Goal: Information Seeking & Learning: Learn about a topic

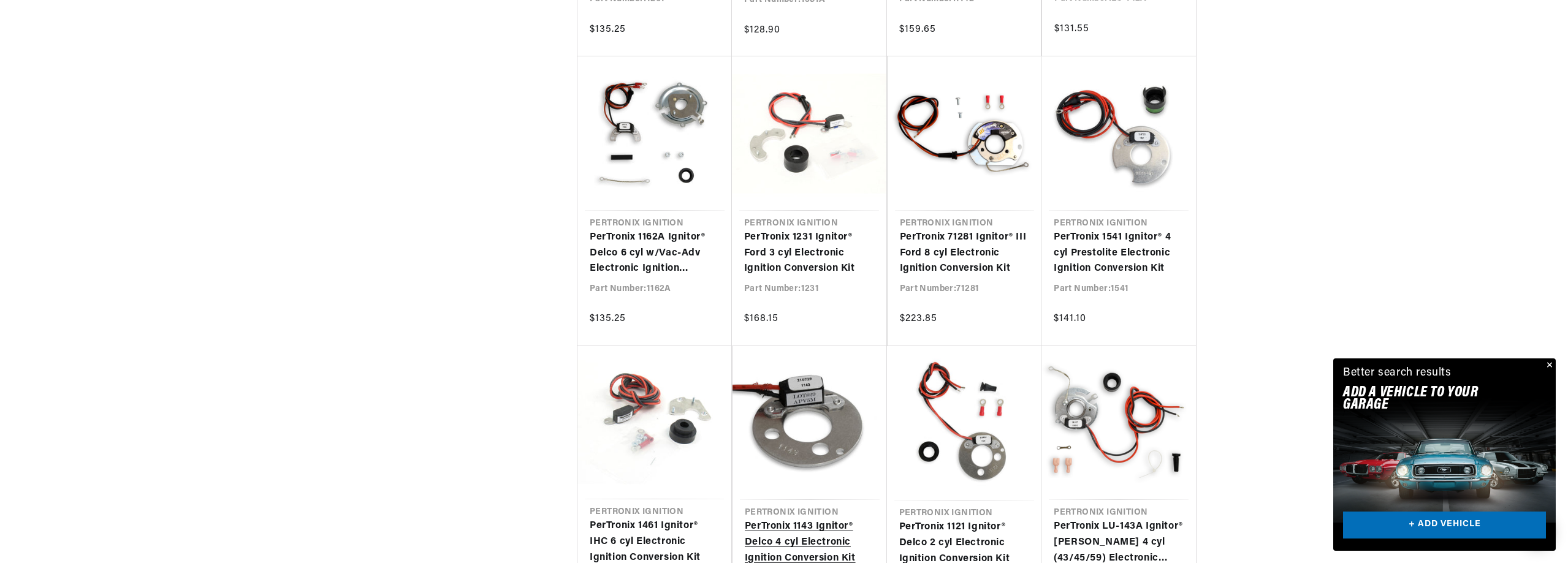
scroll to position [1471, 0]
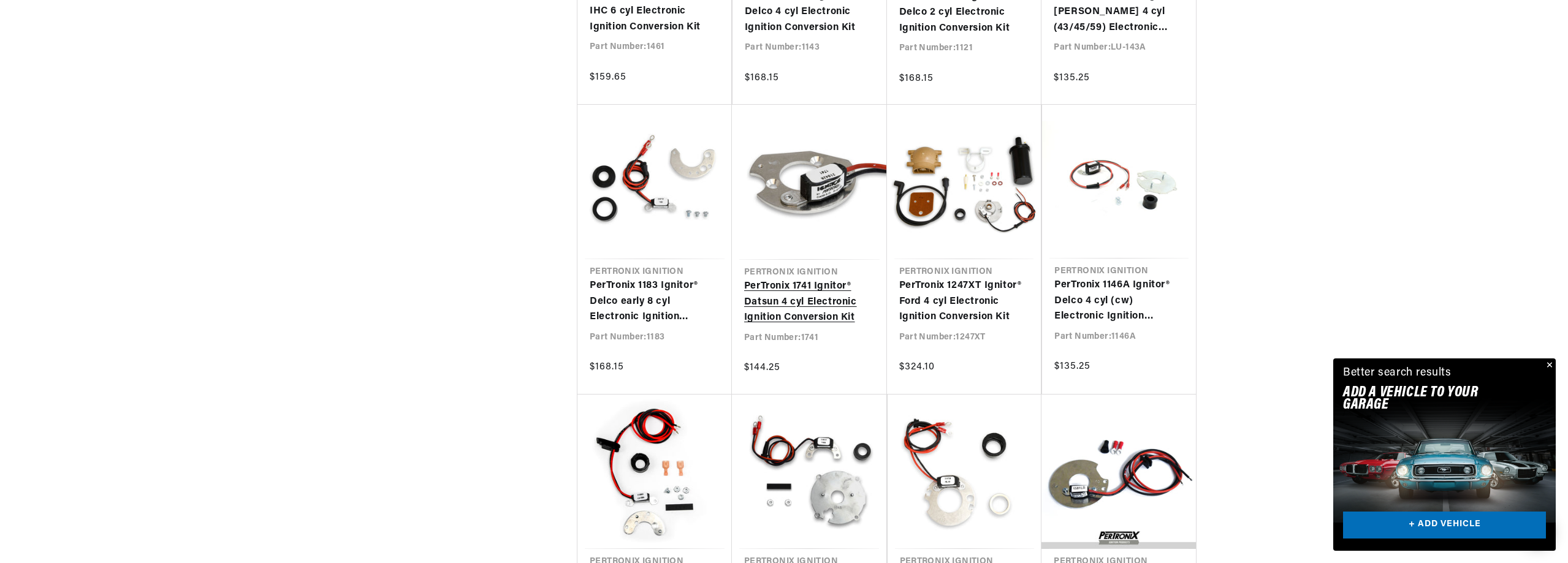
scroll to position [0, 371]
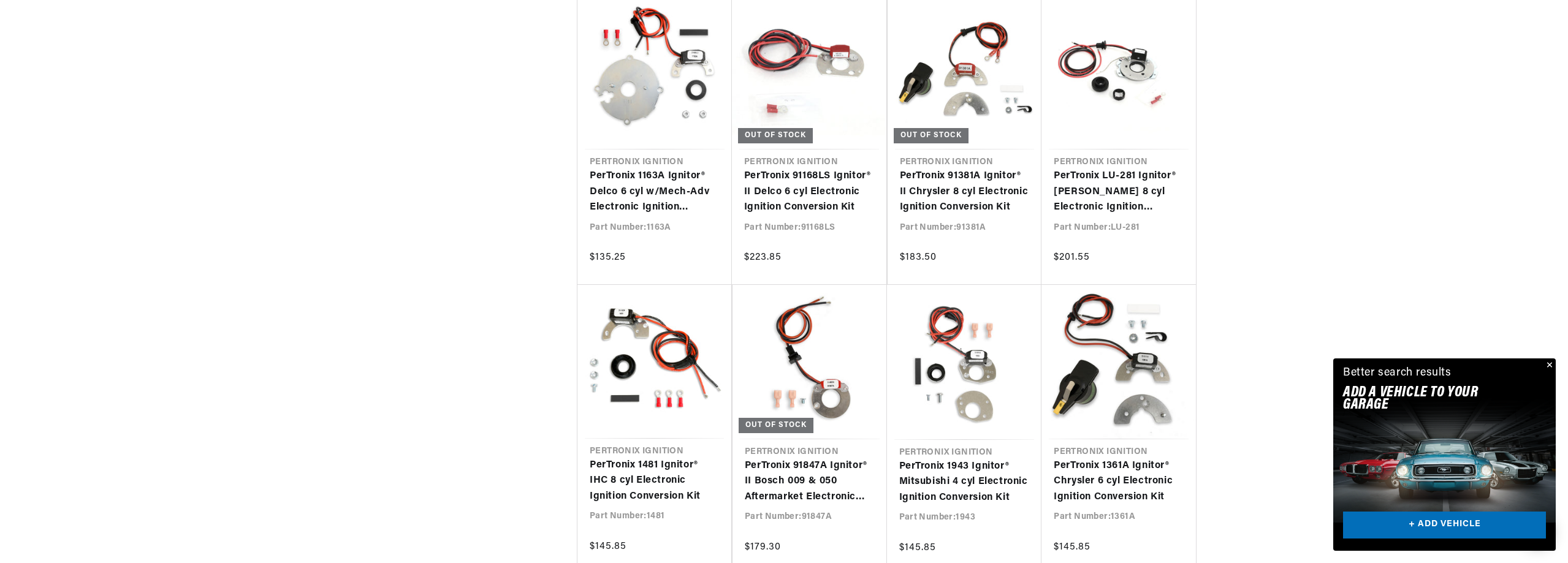
scroll to position [3268, 0]
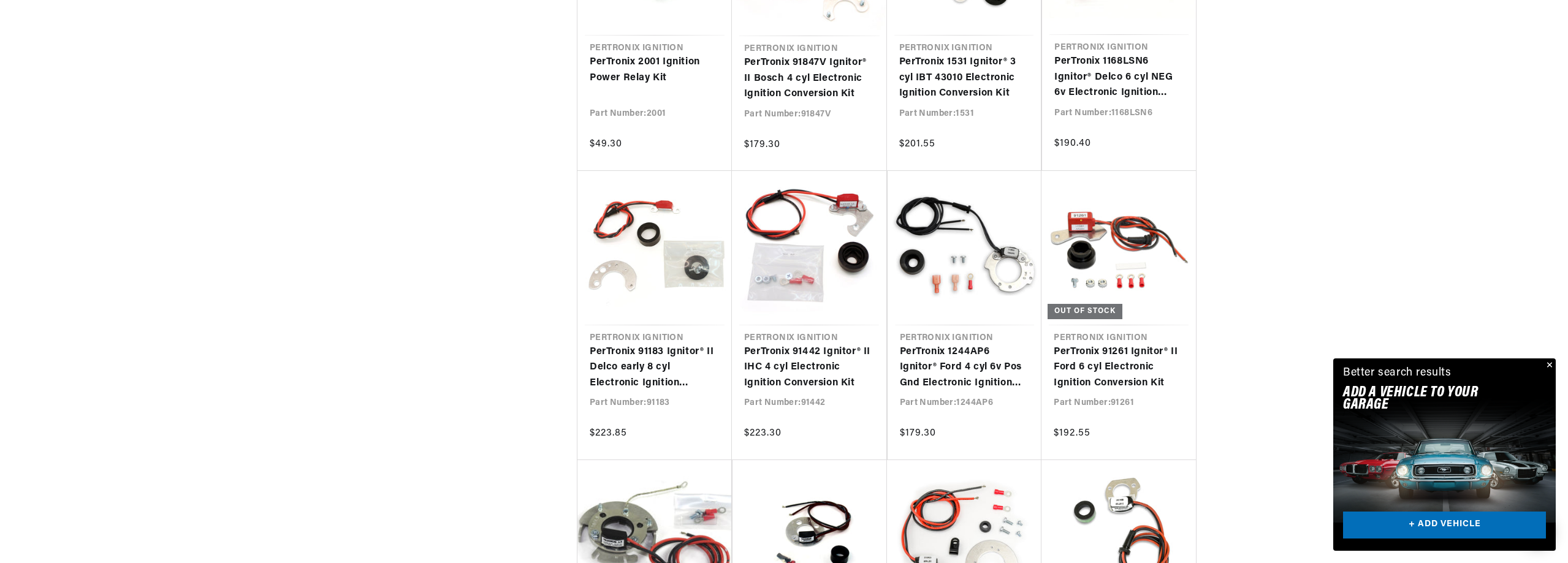
scroll to position [4085, 0]
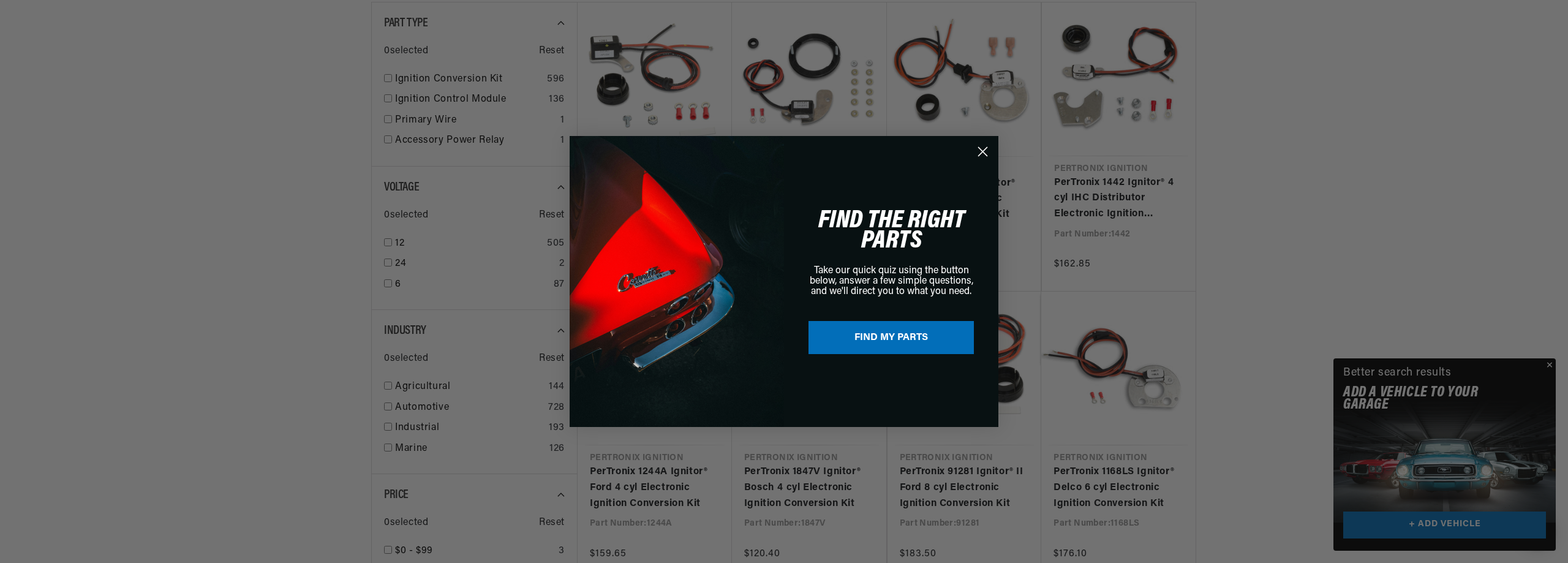
click at [981, 145] on circle "Close dialog" at bounding box center [983, 151] width 20 height 20
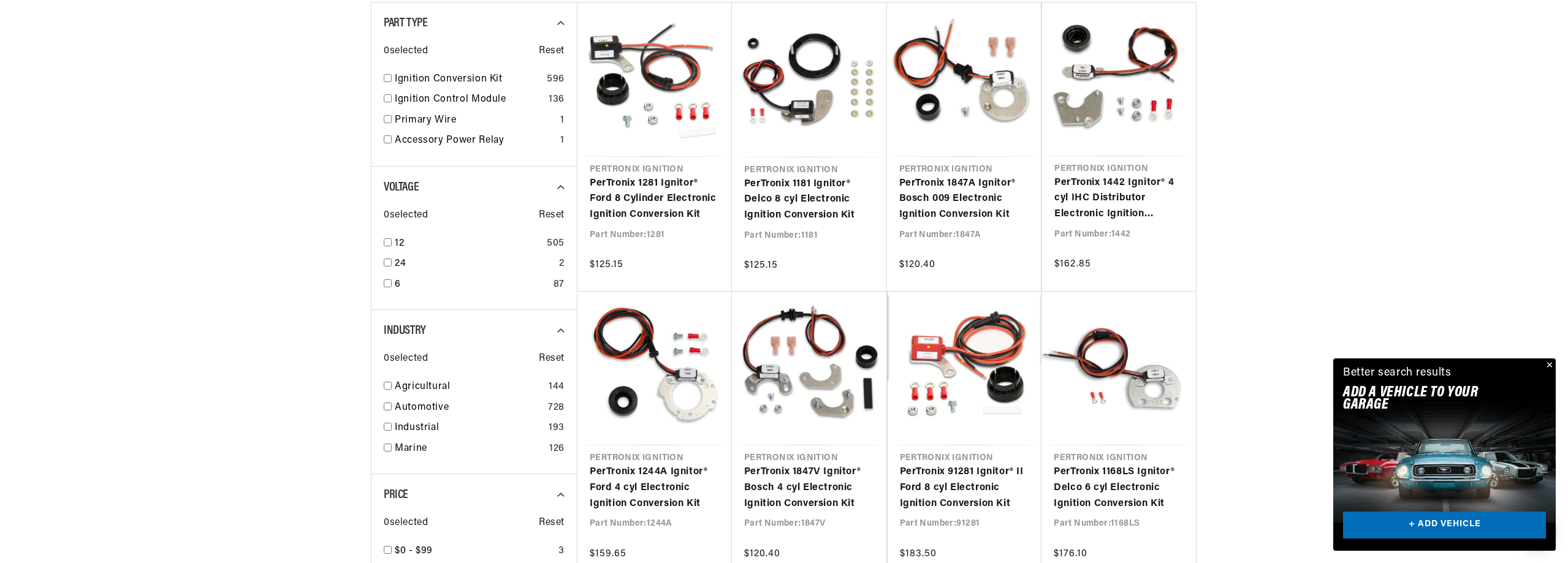
click at [1550, 360] on button "Close" at bounding box center [1548, 366] width 15 height 15
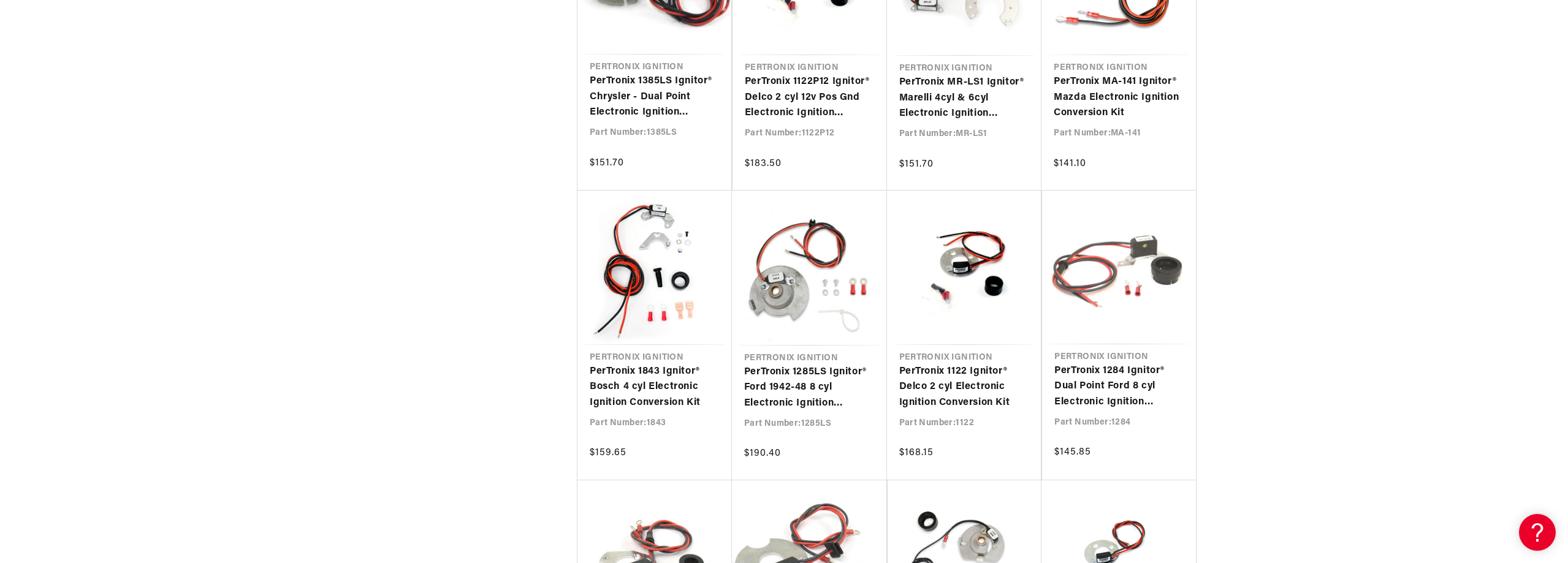
scroll to position [4575, 0]
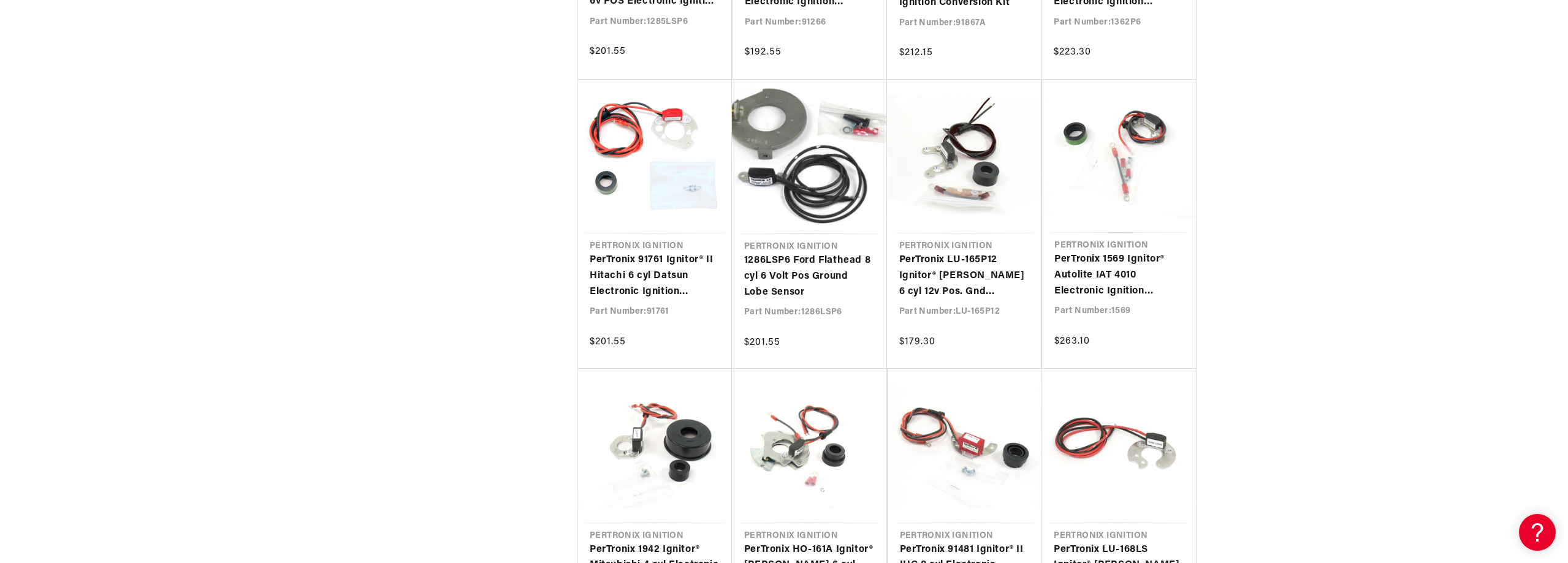
scroll to position [0, 2]
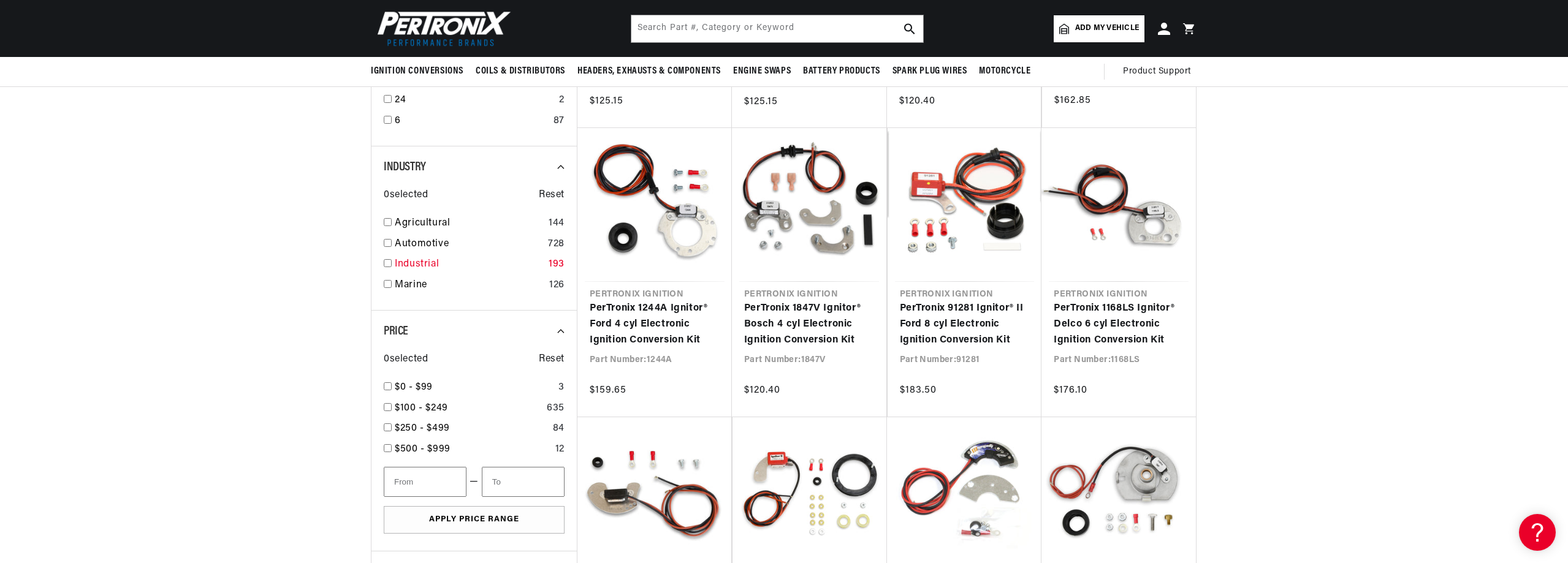
scroll to position [326, 0]
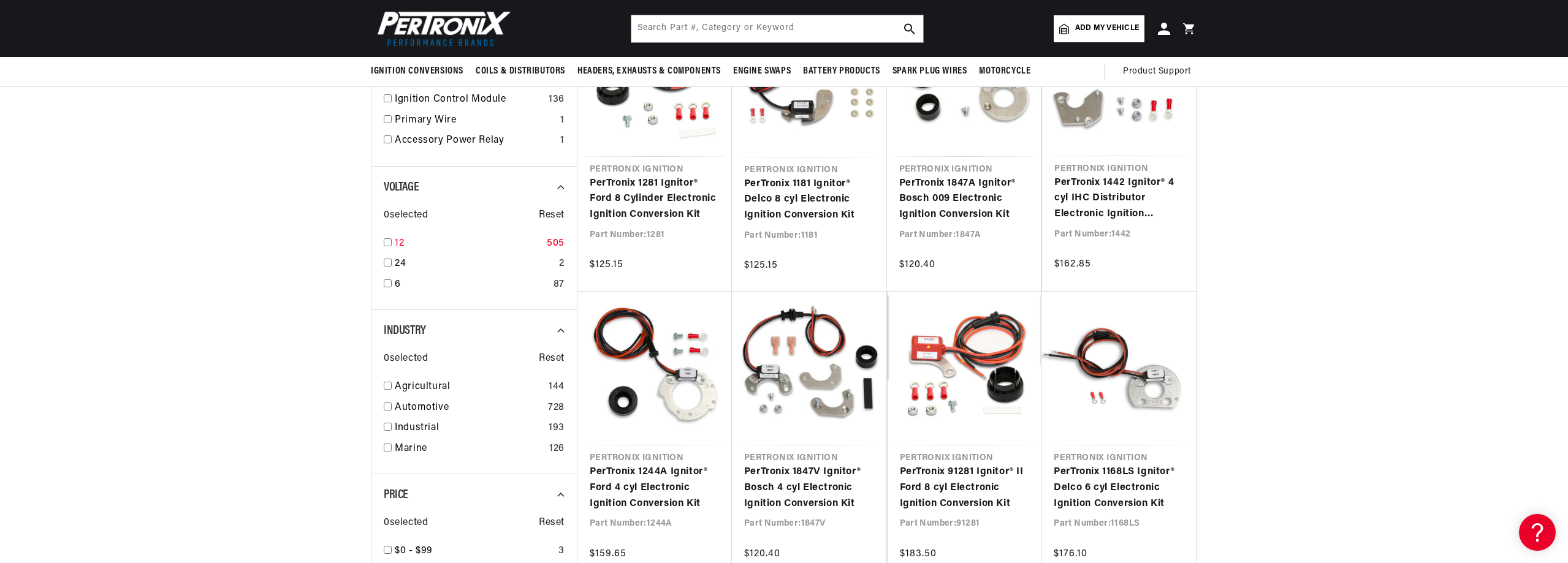
click at [387, 242] on input "checkbox" at bounding box center [388, 242] width 8 height 8
checkbox input "true"
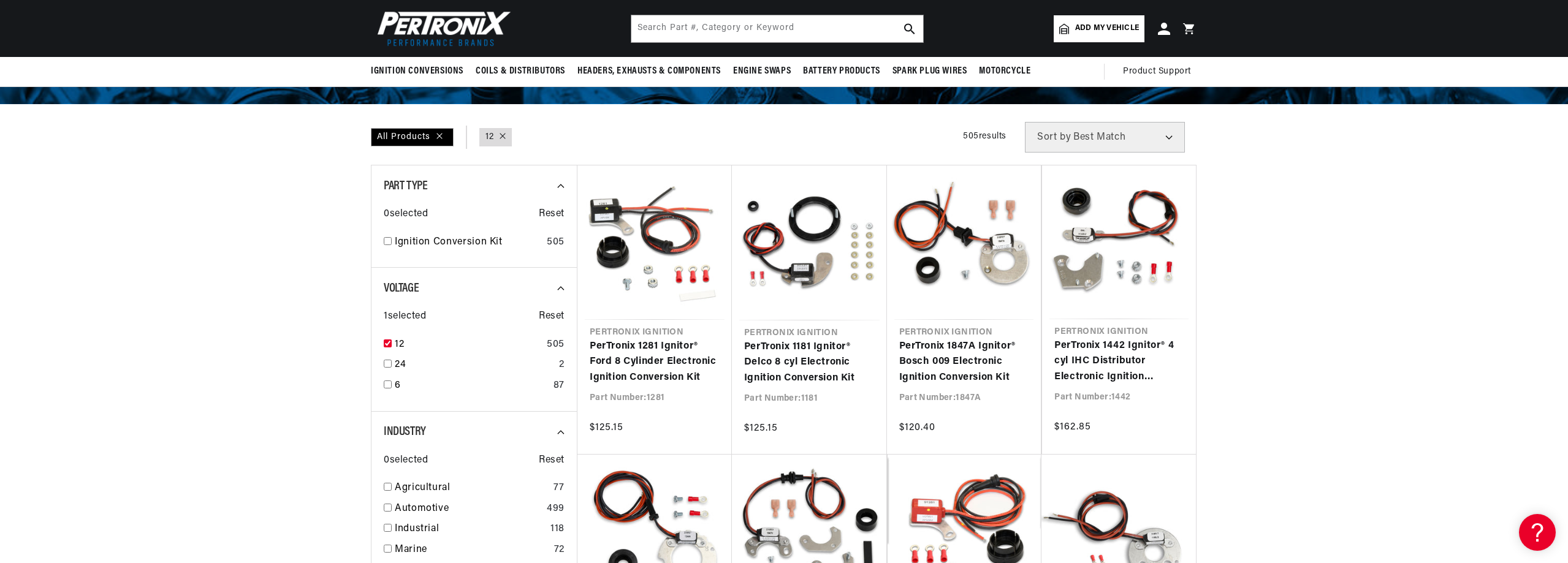
scroll to position [0, 371]
click at [390, 240] on input "checkbox" at bounding box center [388, 242] width 8 height 8
checkbox input "true"
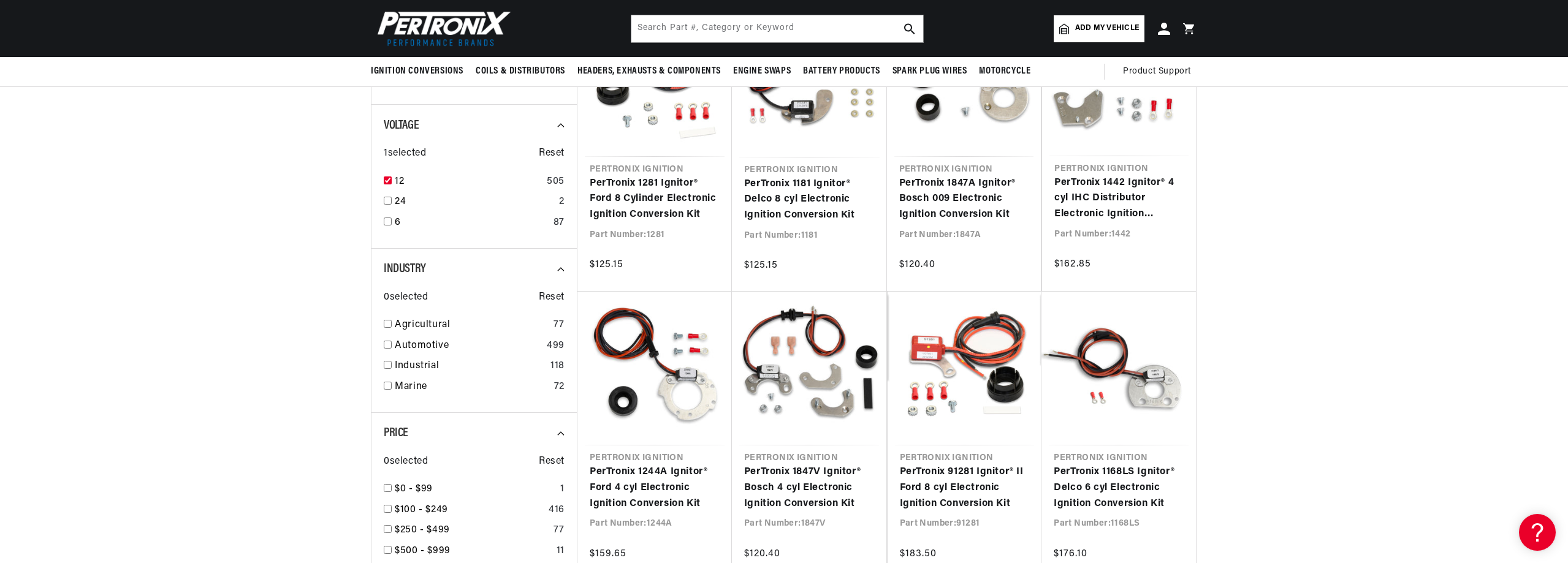
scroll to position [0, 371]
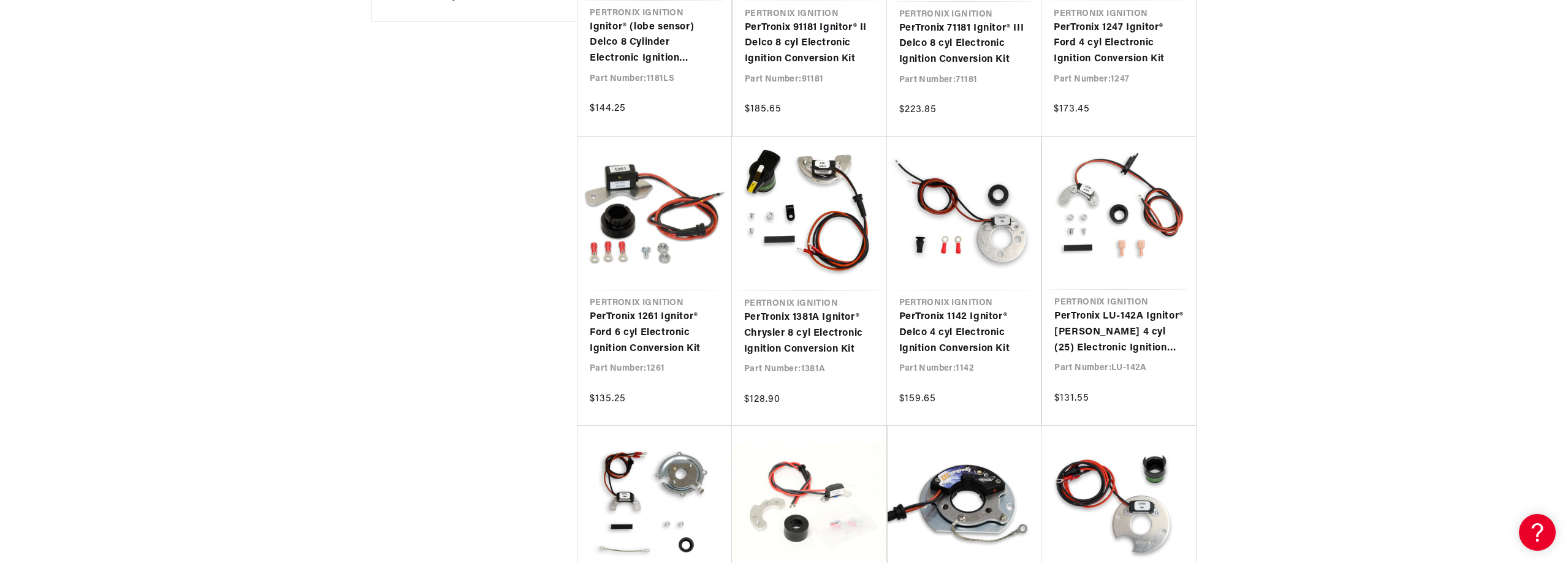
scroll to position [1307, 0]
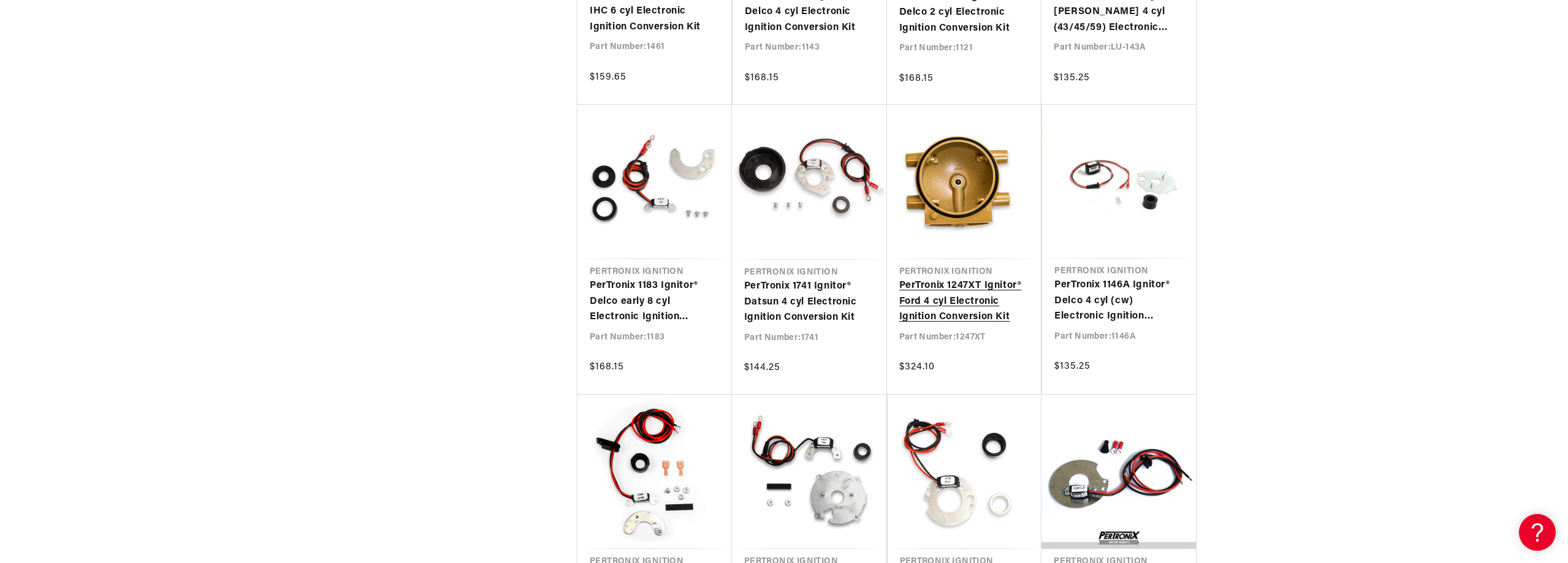
scroll to position [0, 371]
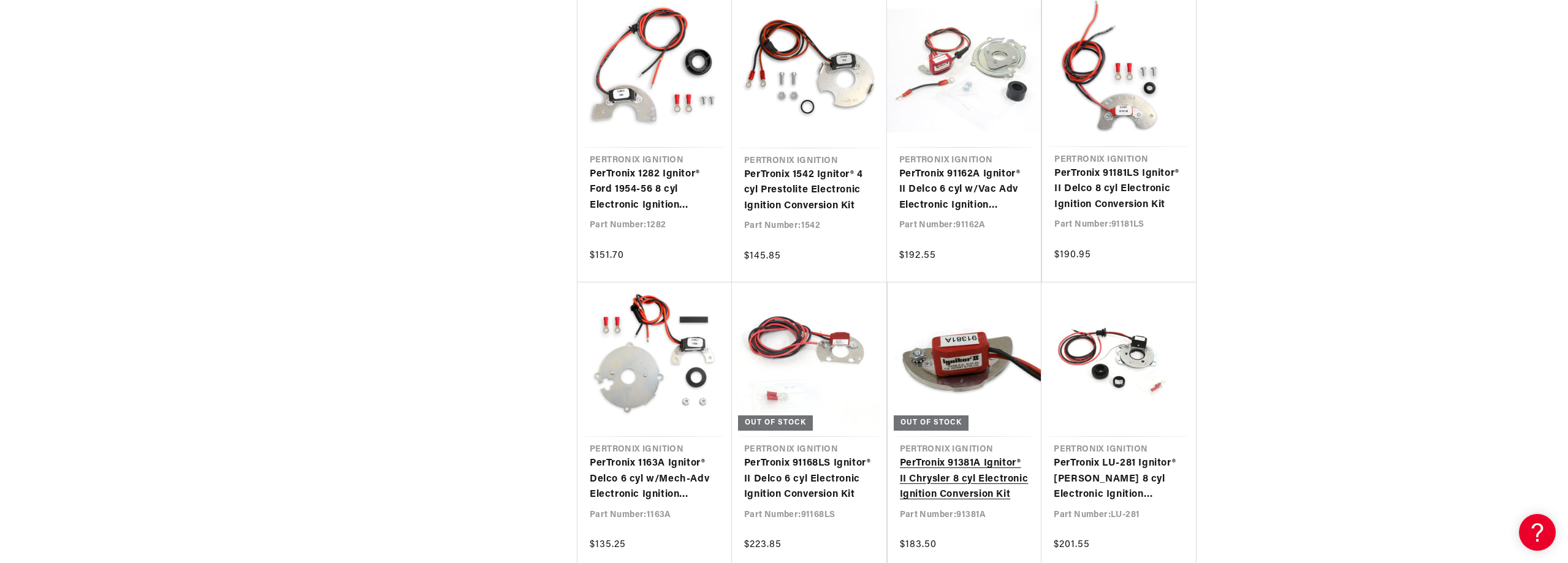
scroll to position [0, 312]
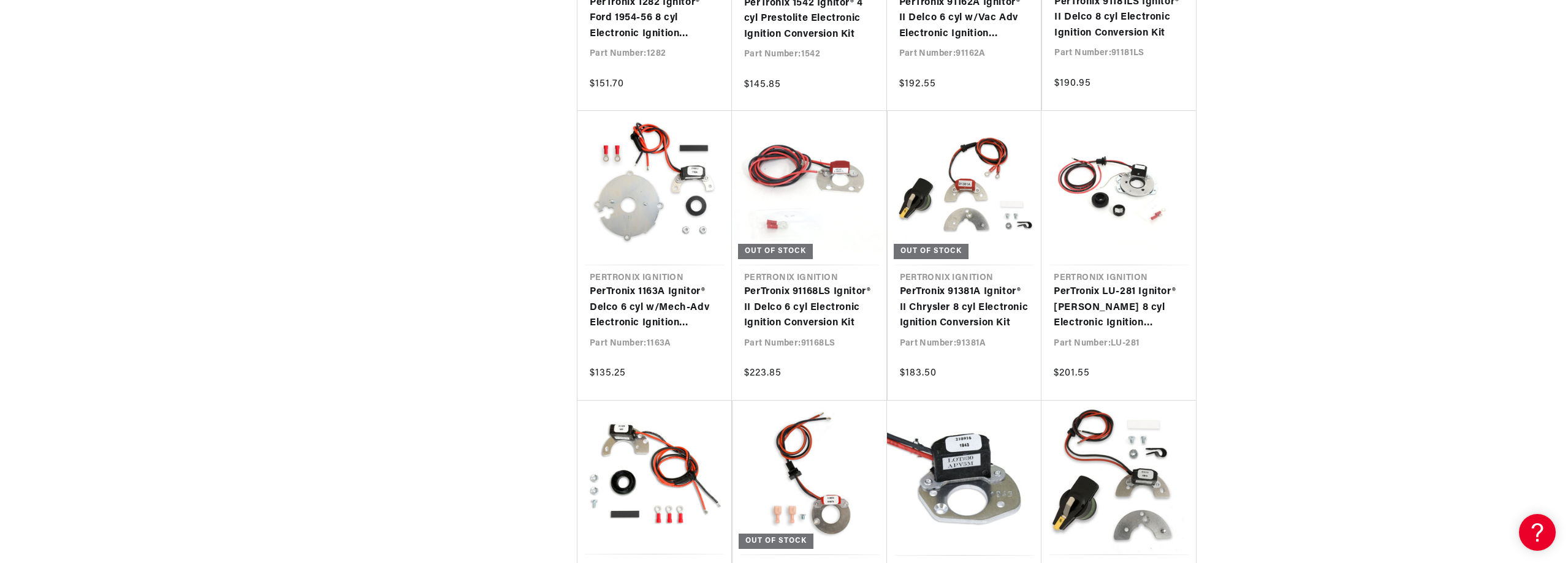
scroll to position [0, 371]
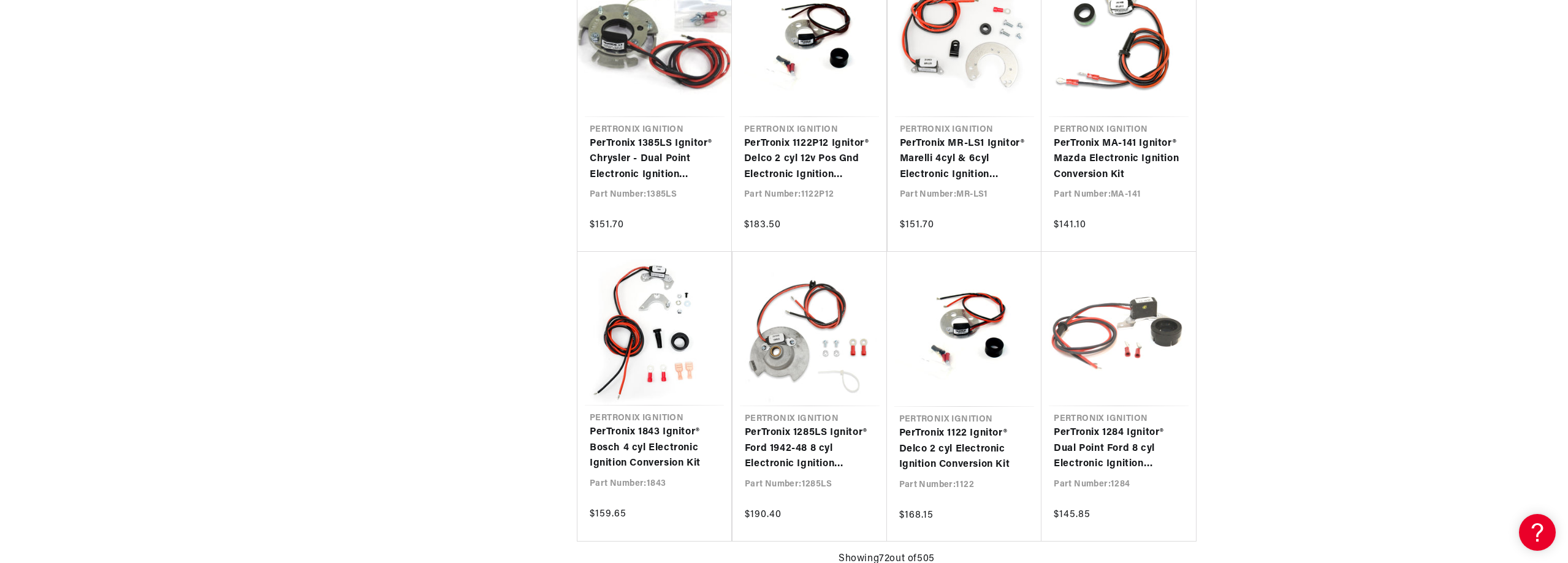
scroll to position [4575, 0]
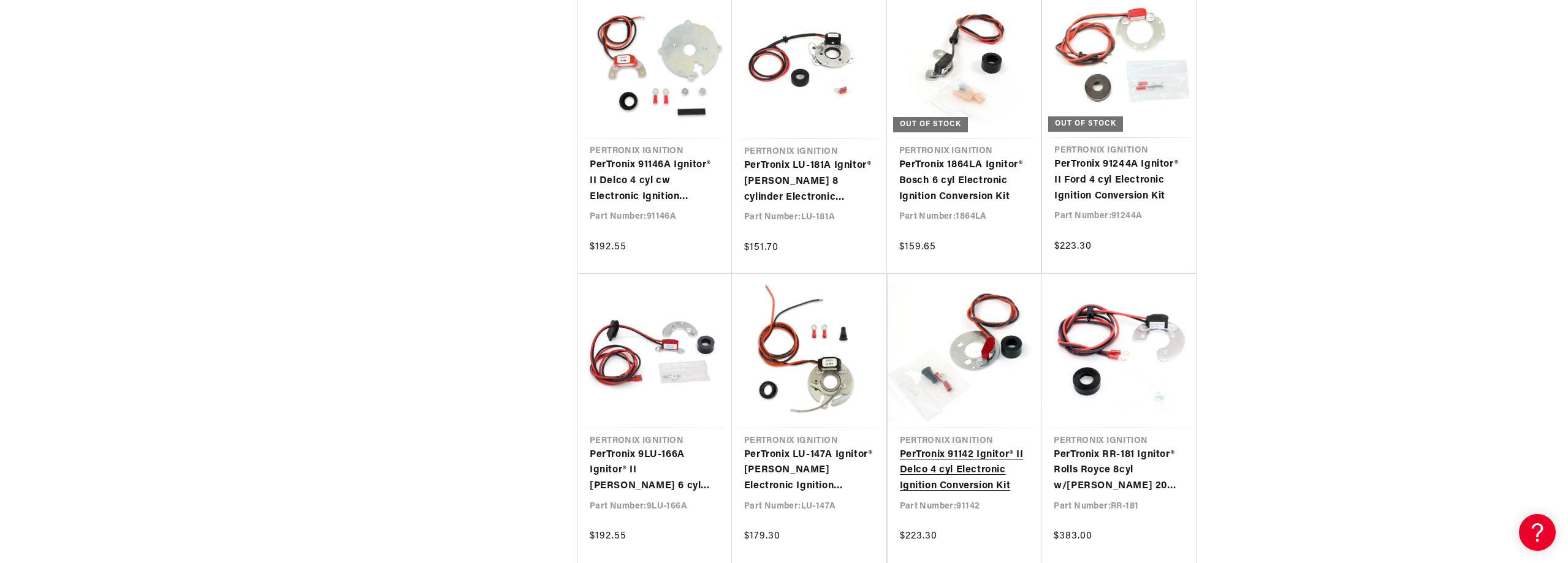
scroll to position [0, 24]
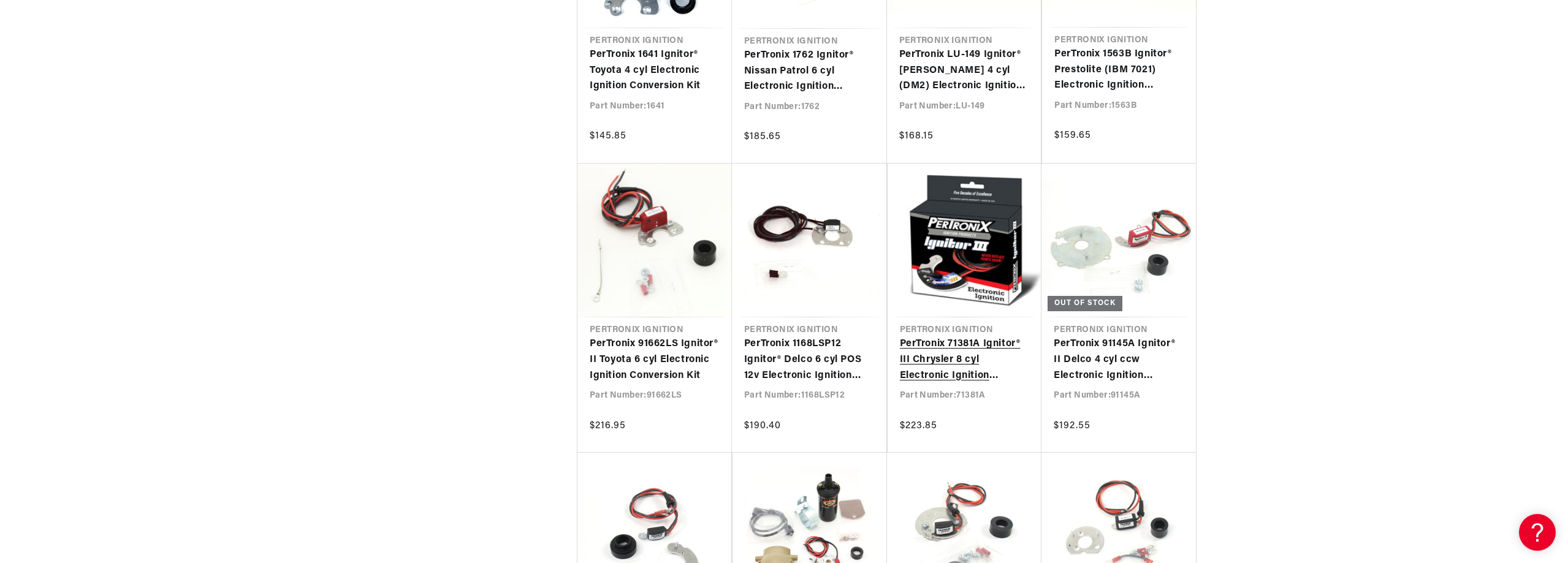
scroll to position [6537, 0]
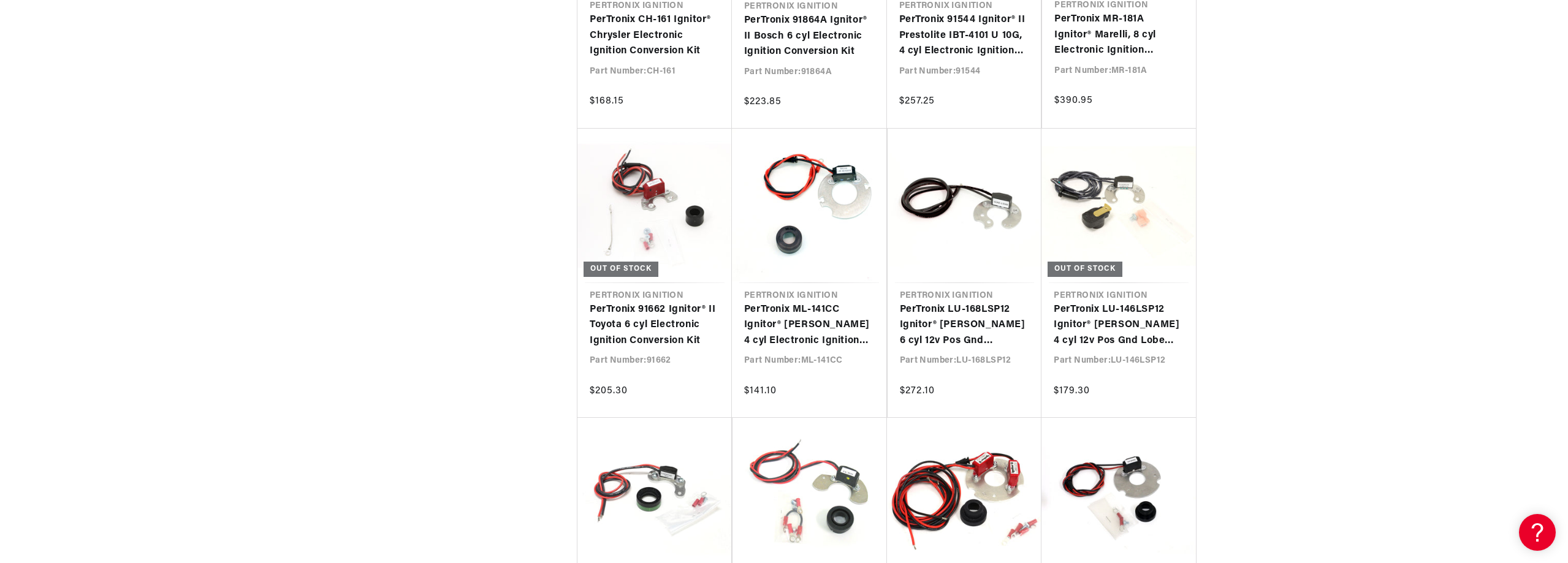
scroll to position [0, 25]
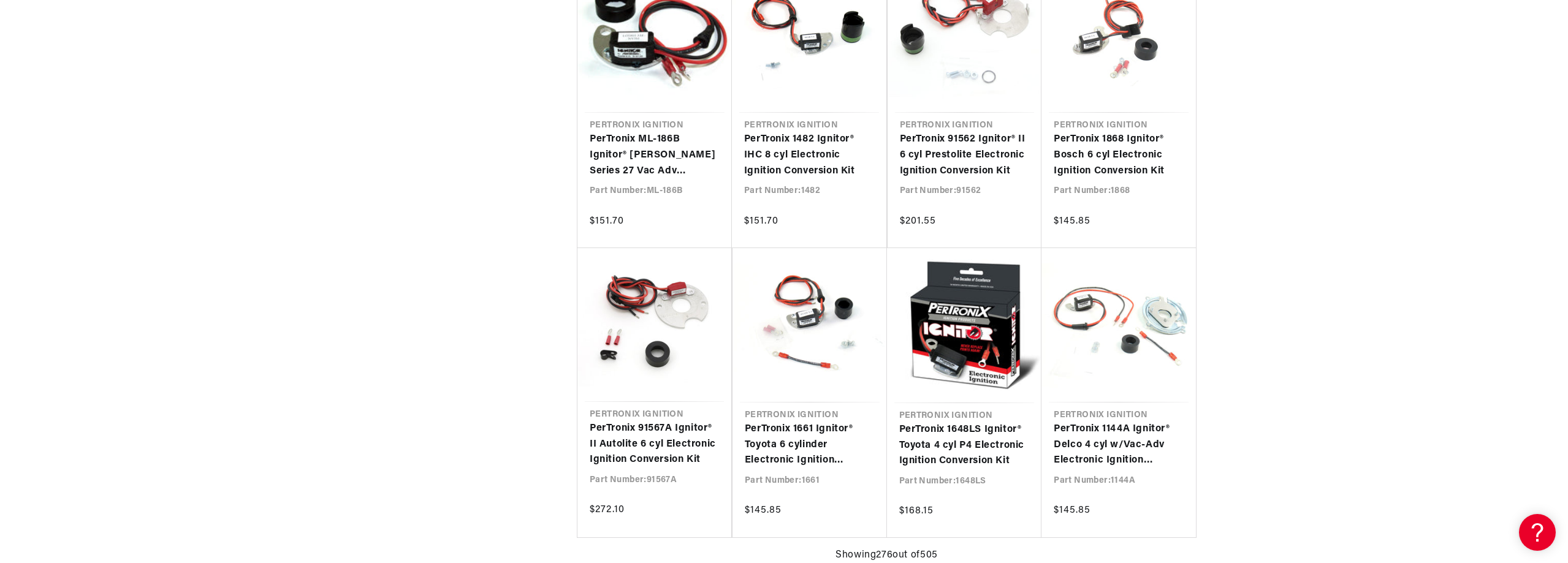
scroll to position [19772, 0]
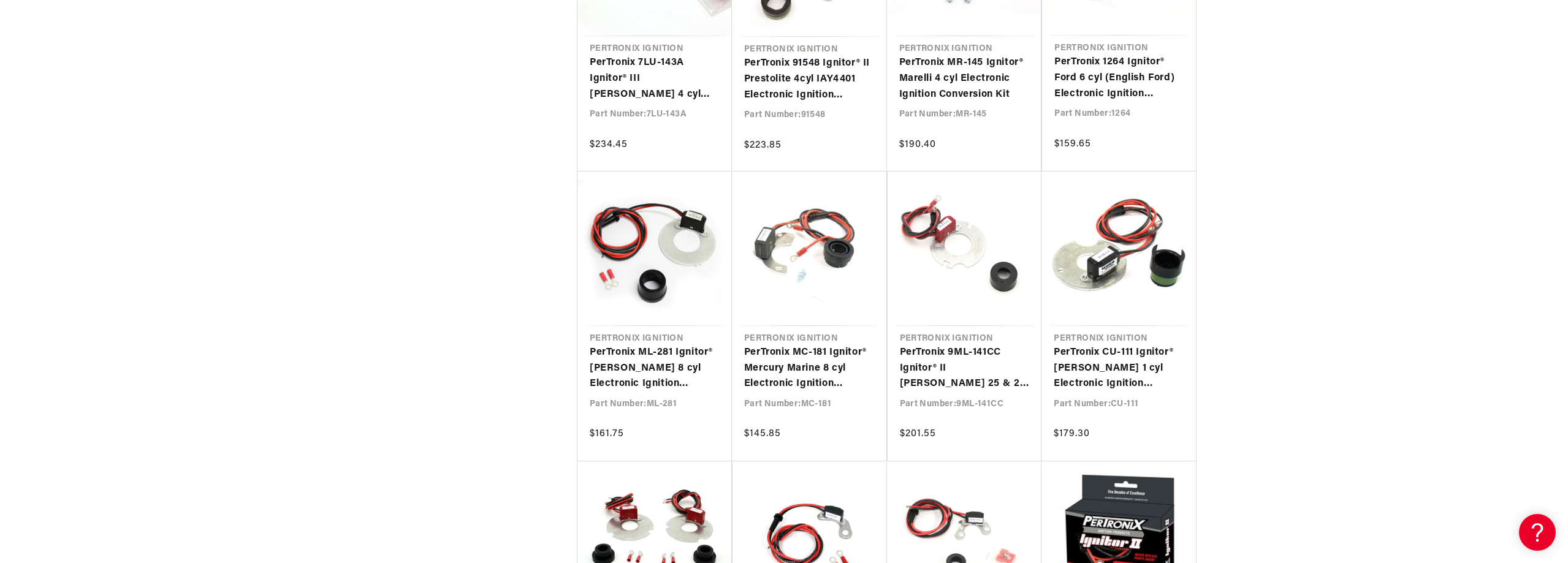
scroll to position [20589, 0]
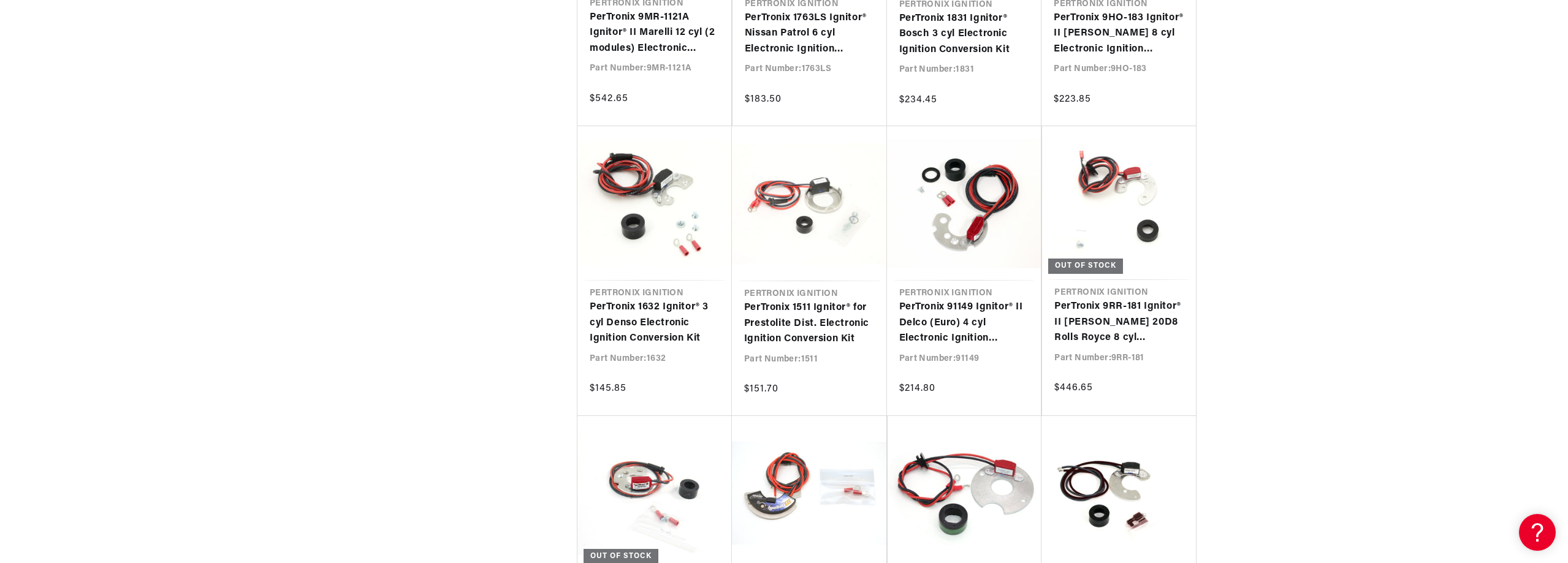
scroll to position [21079, 0]
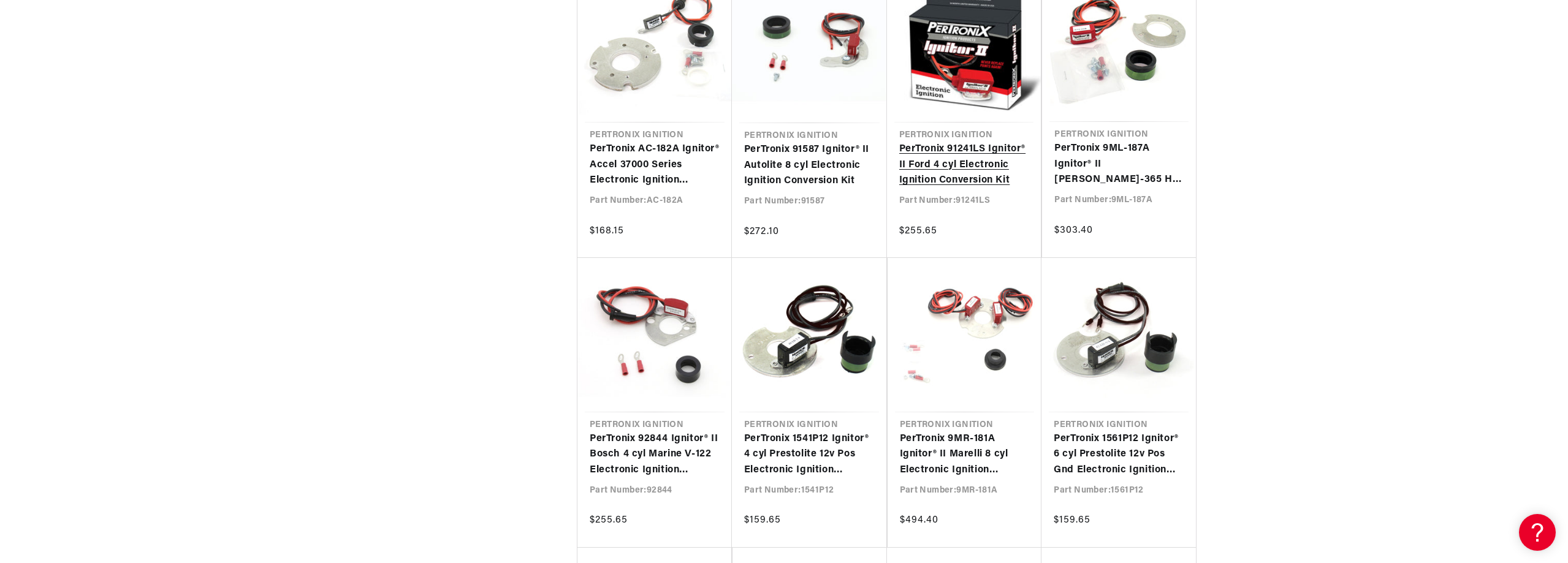
scroll to position [27452, 0]
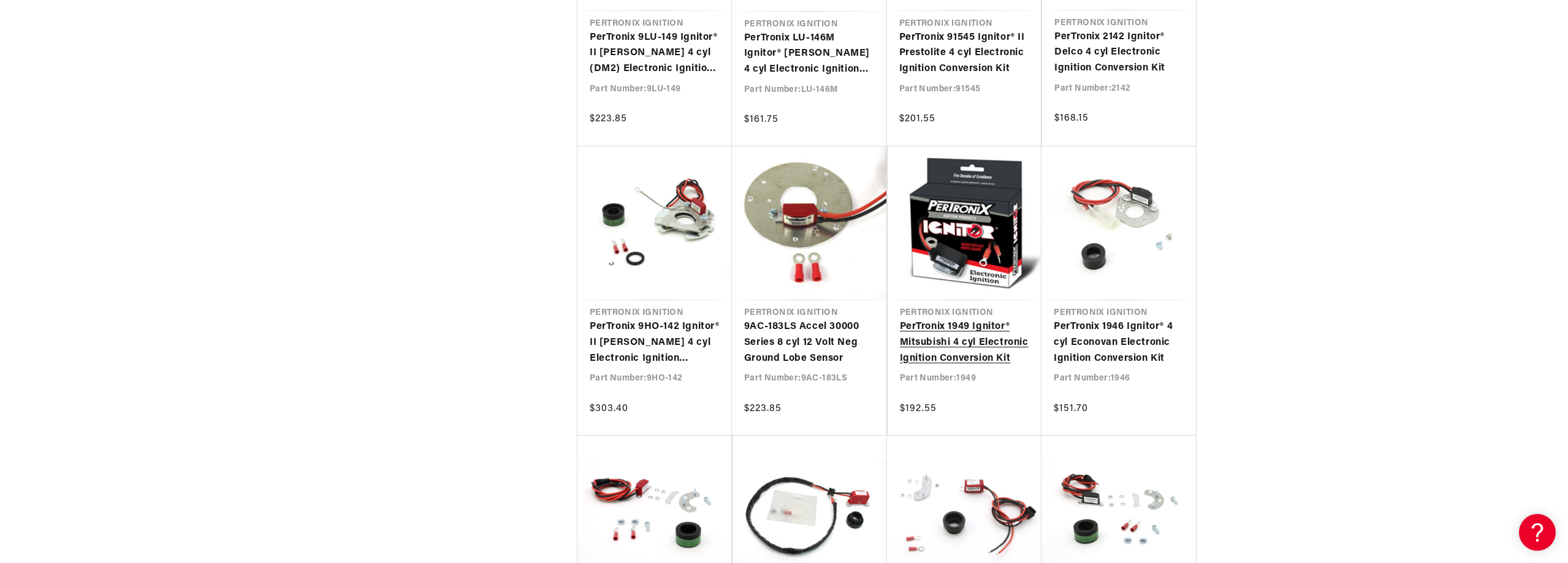
scroll to position [28433, 0]
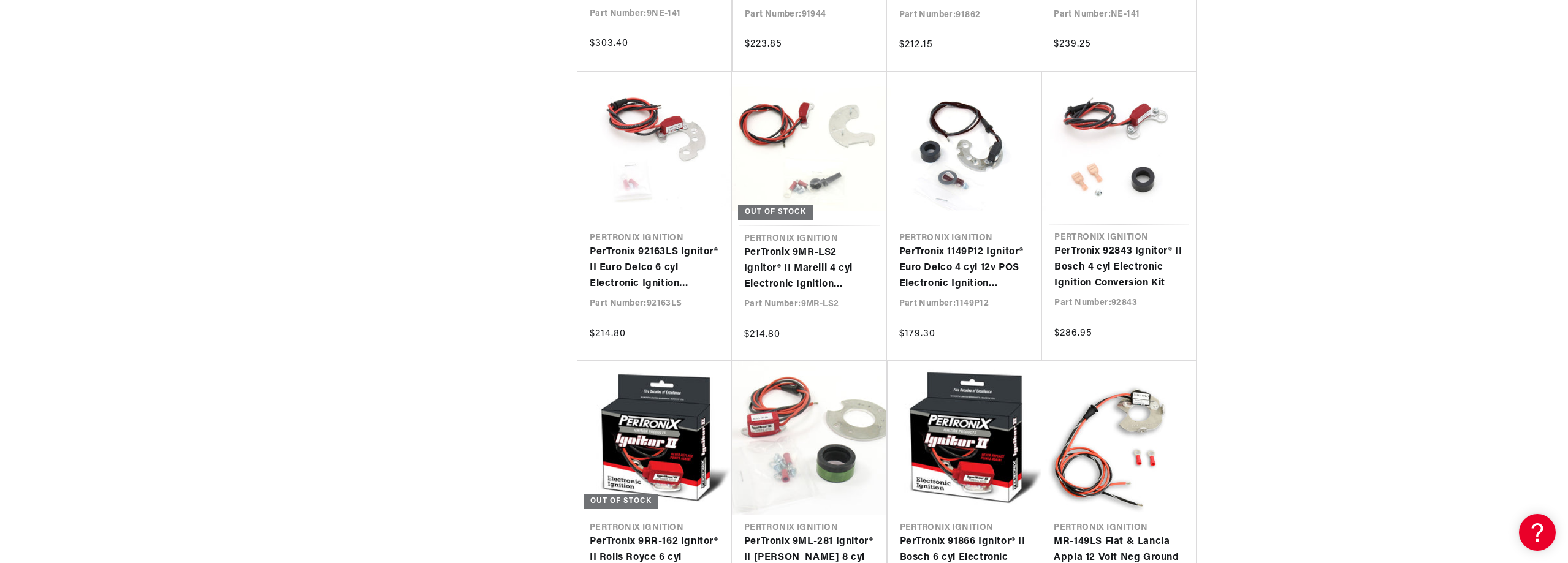
scroll to position [0, 371]
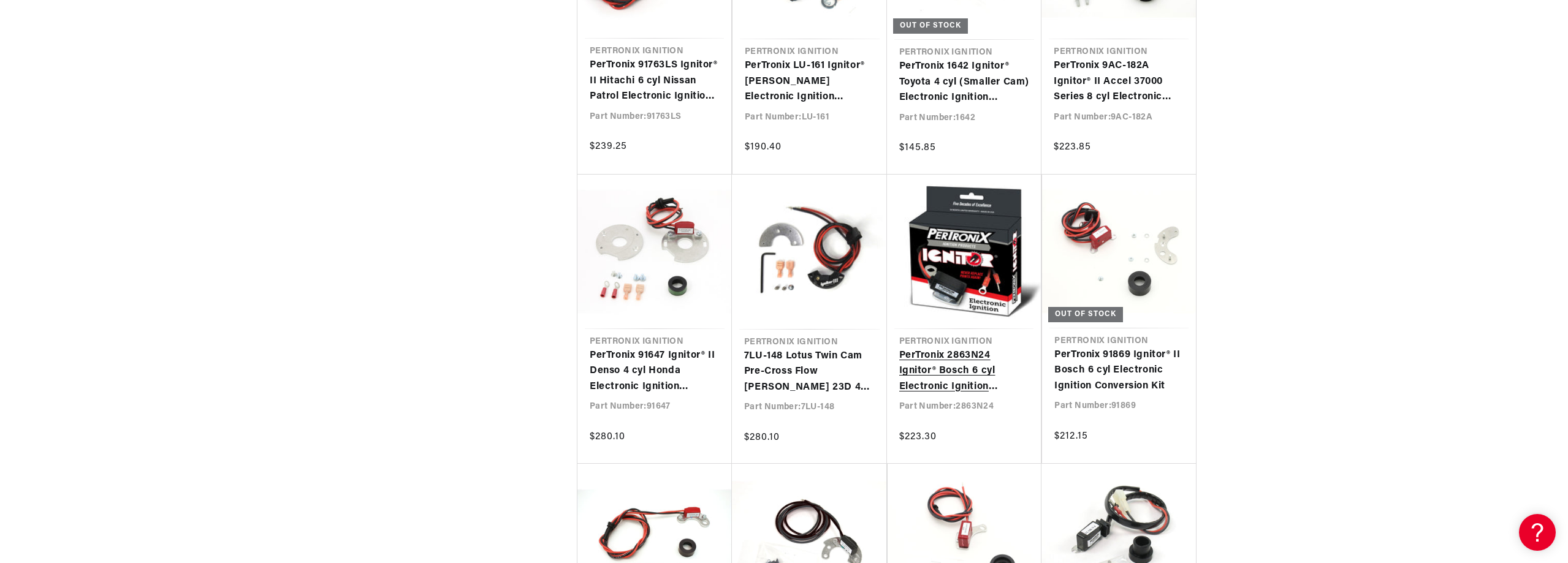
scroll to position [0, 286]
